Goal: Transaction & Acquisition: Purchase product/service

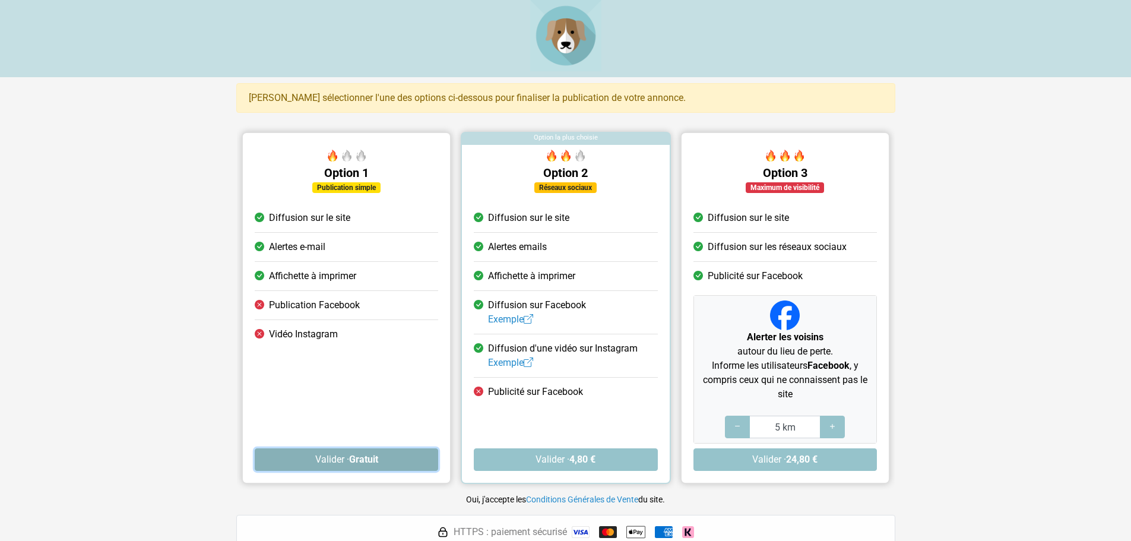
click at [357, 465] on button "Valider · Gratuit" at bounding box center [346, 459] width 183 height 23
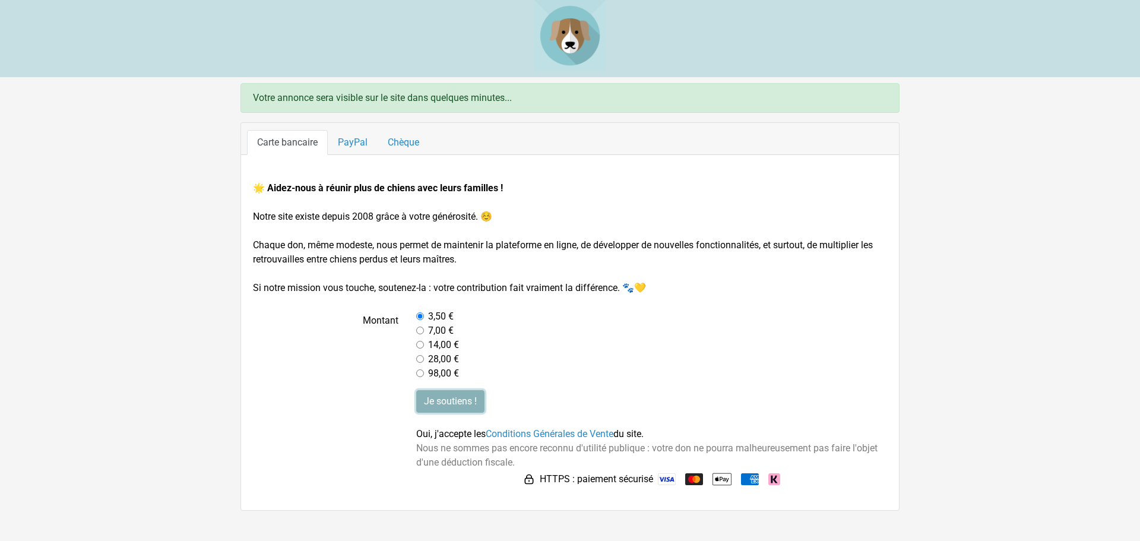
click at [465, 401] on input "Je soutiens !" at bounding box center [450, 401] width 68 height 23
